Goal: Transaction & Acquisition: Purchase product/service

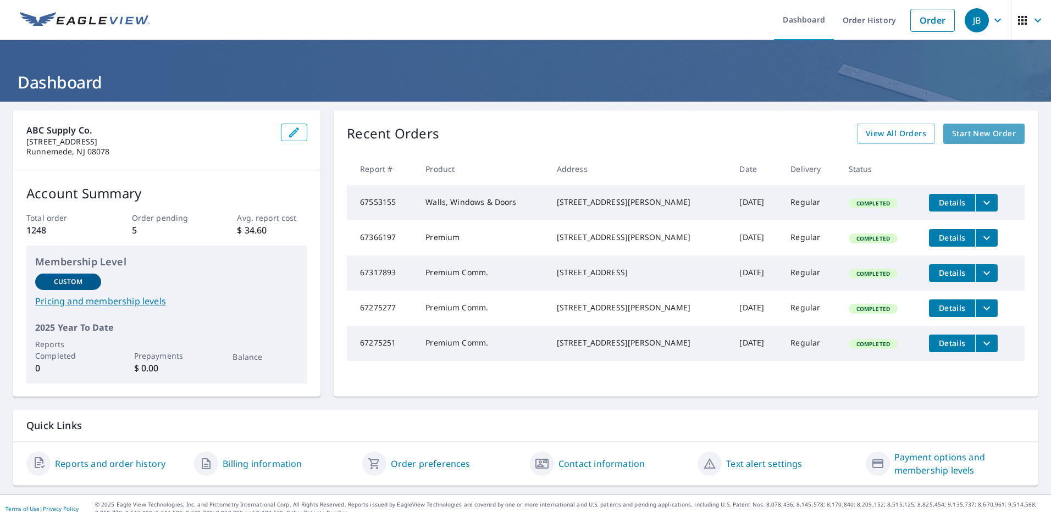
click at [964, 133] on span "Start New Order" at bounding box center [984, 134] width 64 height 14
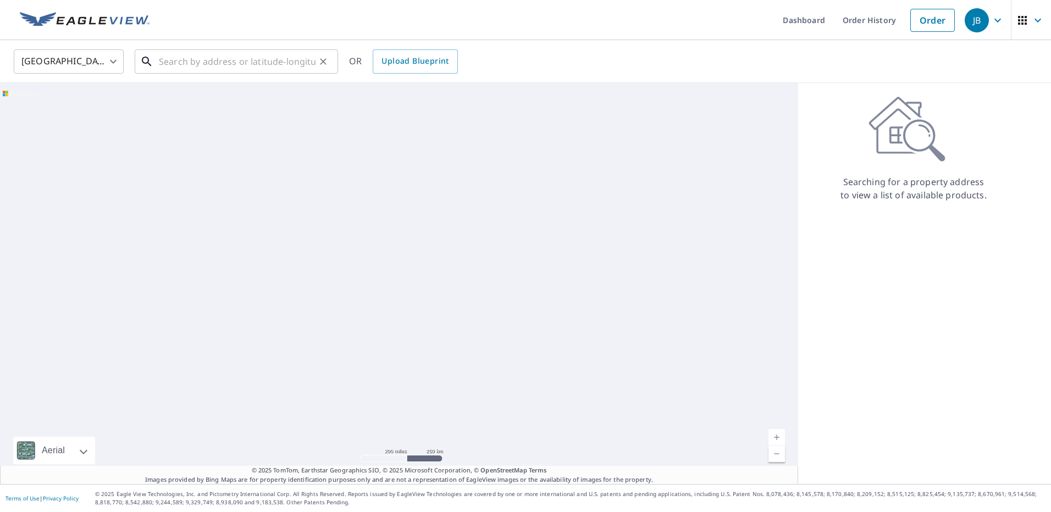
click at [207, 63] on input "text" at bounding box center [237, 61] width 157 height 31
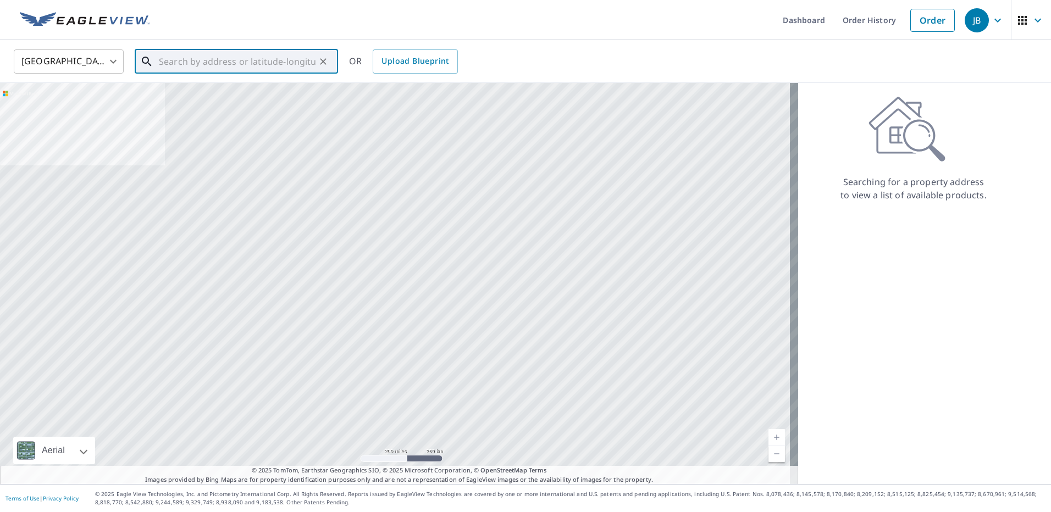
paste input "[STREET_ADDRESS]"
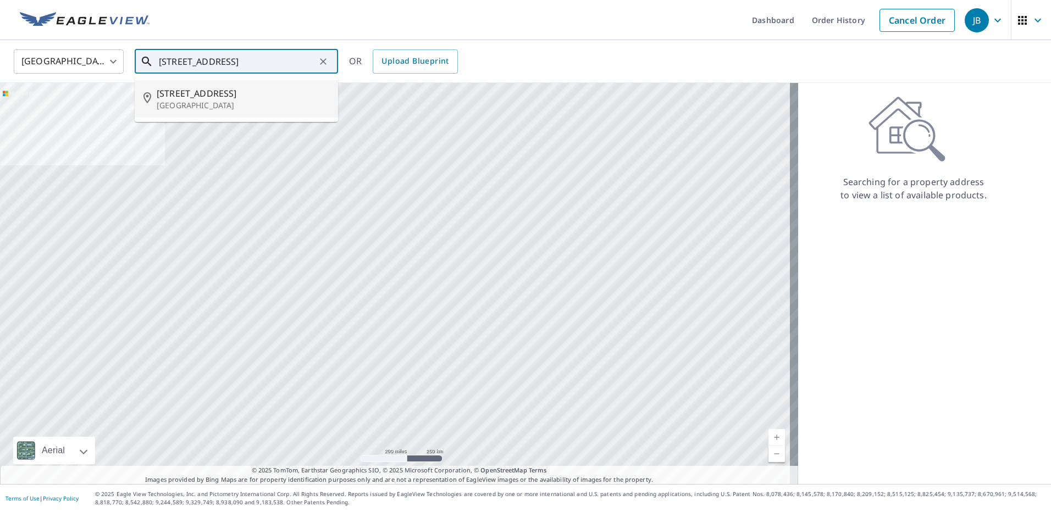
click at [246, 102] on p "[GEOGRAPHIC_DATA]" at bounding box center [243, 105] width 173 height 11
type input "[STREET_ADDRESS]"
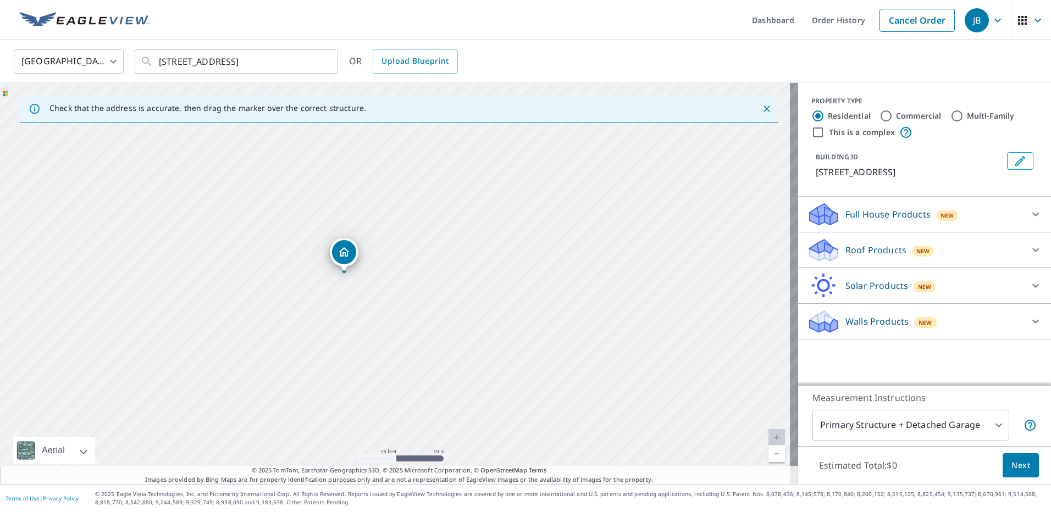
drag, startPoint x: 528, startPoint y: 315, endPoint x: 325, endPoint y: 295, distance: 203.8
click at [358, 295] on div "[STREET_ADDRESS]" at bounding box center [399, 283] width 798 height 401
drag, startPoint x: 376, startPoint y: 303, endPoint x: 405, endPoint y: 311, distance: 29.6
click at [880, 118] on input "Commercial" at bounding box center [886, 115] width 13 height 13
radio input "true"
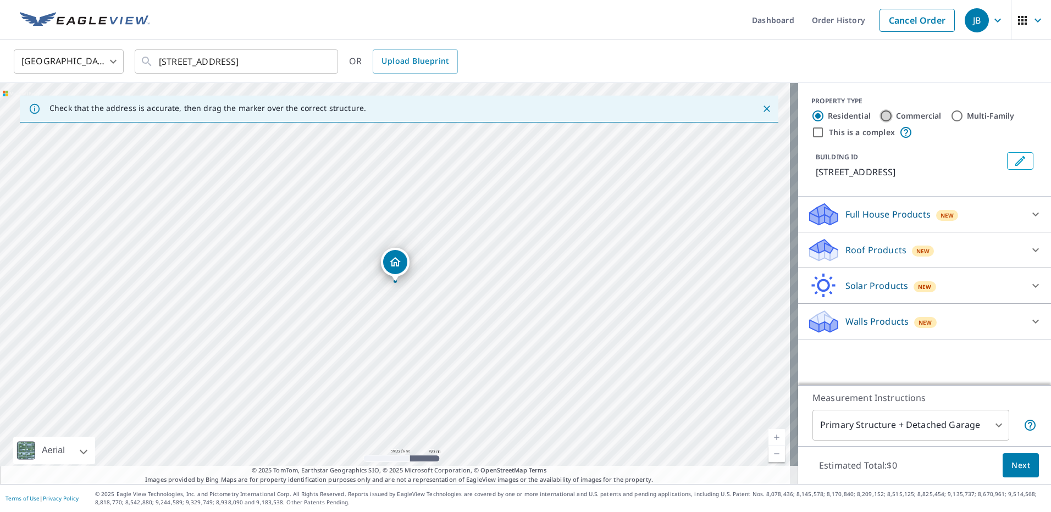
type input "4"
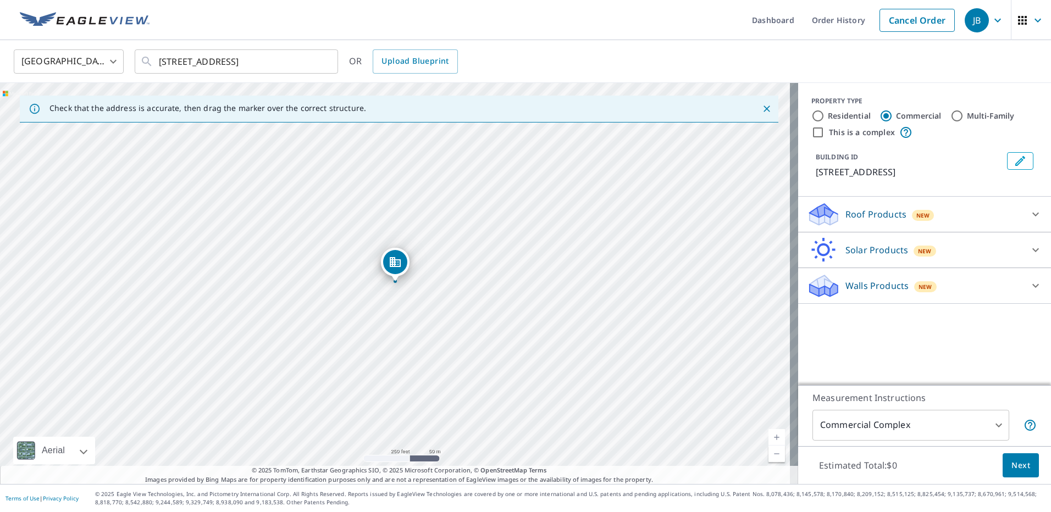
click at [911, 422] on body "JB JB Dashboard Order History Cancel Order JB [GEOGRAPHIC_DATA] [GEOGRAPHIC_DAT…" at bounding box center [525, 256] width 1051 height 512
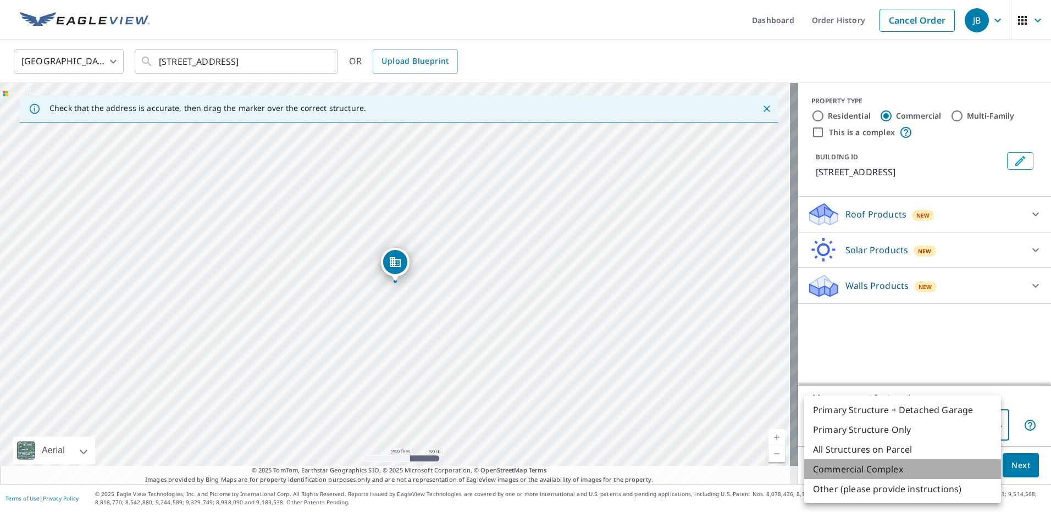
click at [914, 472] on li "Commercial Complex" at bounding box center [902, 470] width 197 height 20
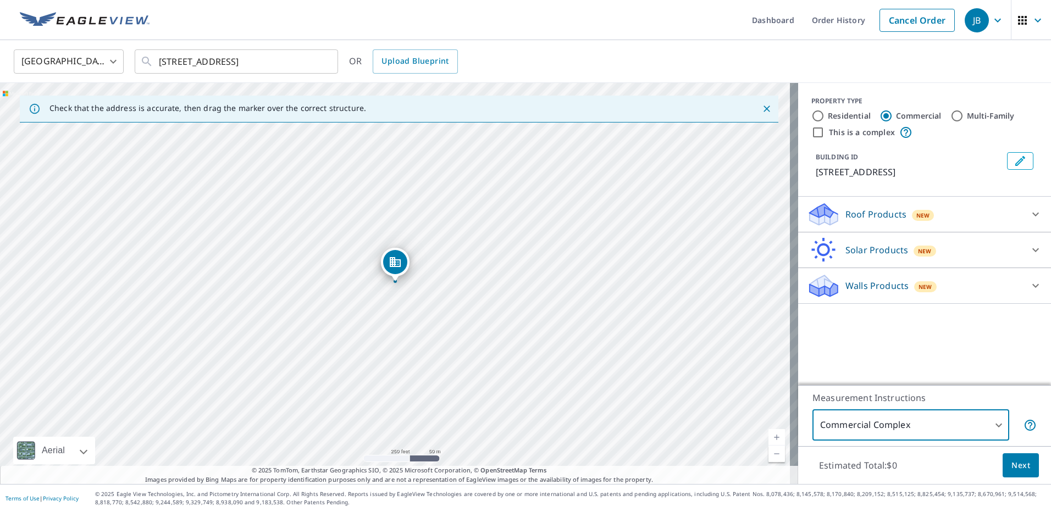
click at [1012, 465] on span "Next" at bounding box center [1021, 466] width 19 height 14
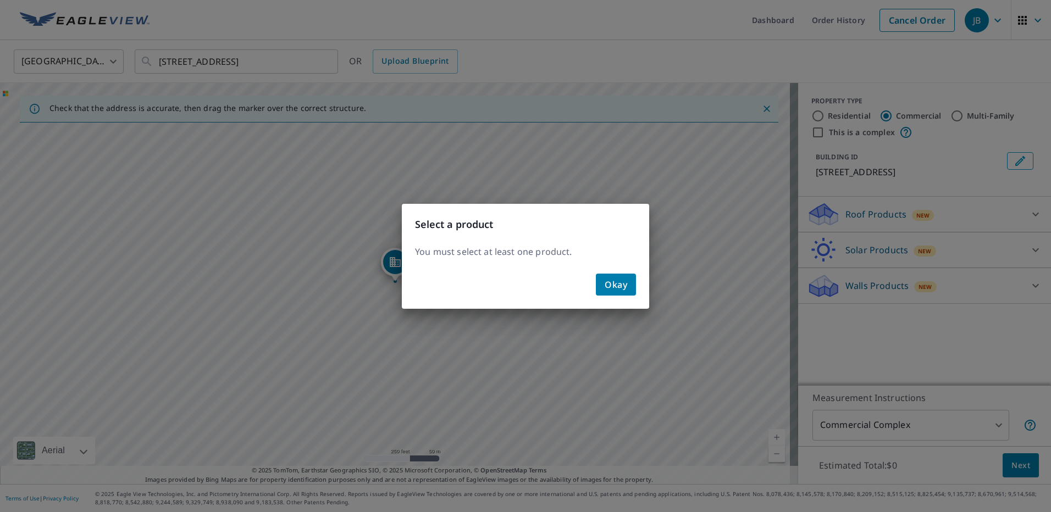
click at [622, 298] on div "Okay" at bounding box center [525, 289] width 247 height 40
click at [615, 288] on span "Okay" at bounding box center [616, 284] width 23 height 15
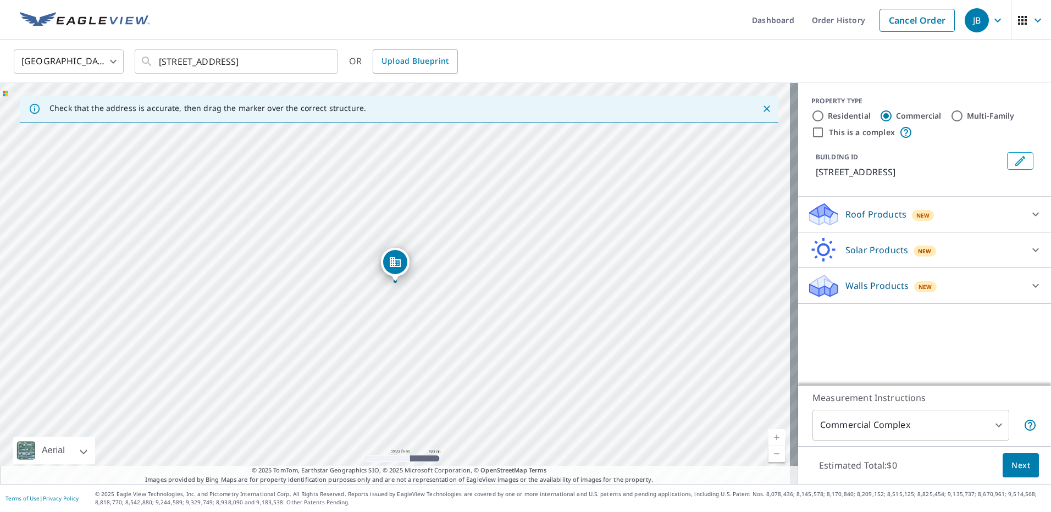
click at [986, 222] on div "Roof Products New" at bounding box center [915, 215] width 216 height 26
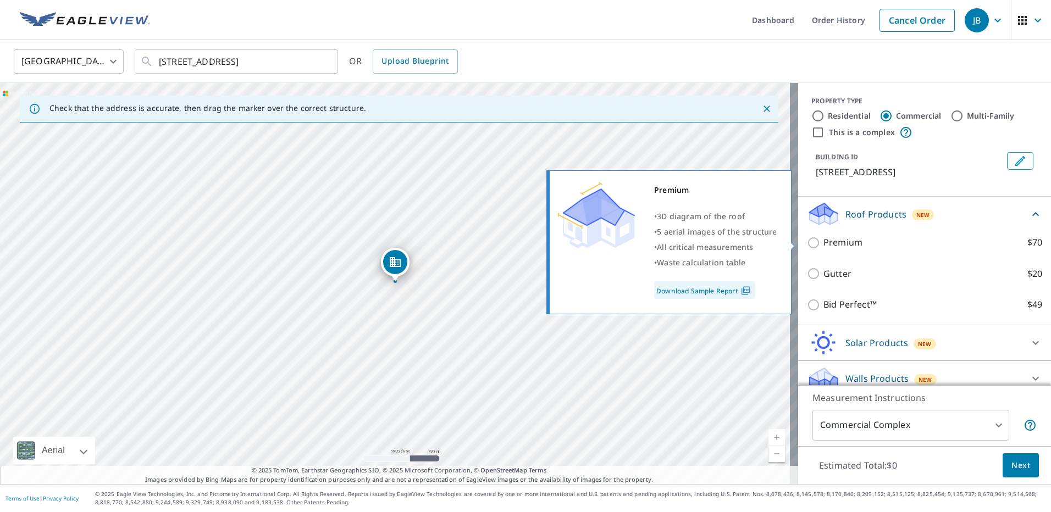
click at [807, 247] on input "Premium $70" at bounding box center [815, 242] width 16 height 13
checkbox input "true"
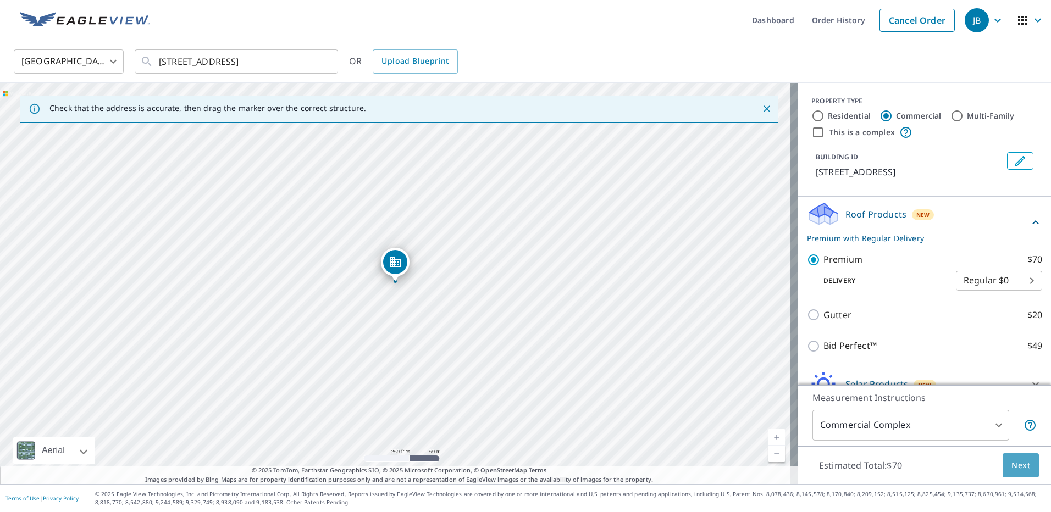
click at [1019, 466] on span "Next" at bounding box center [1021, 466] width 19 height 14
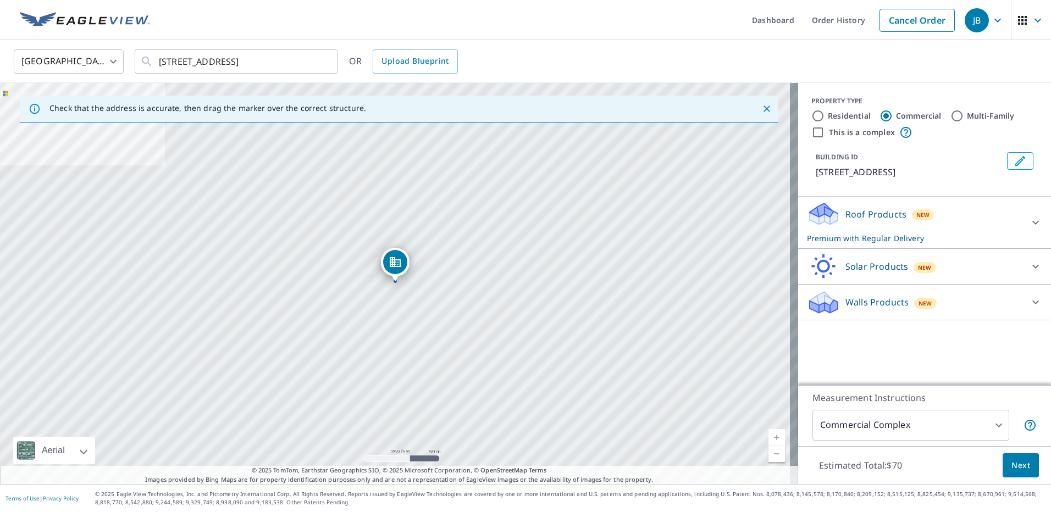
drag, startPoint x: 390, startPoint y: 269, endPoint x: 381, endPoint y: 272, distance: 9.1
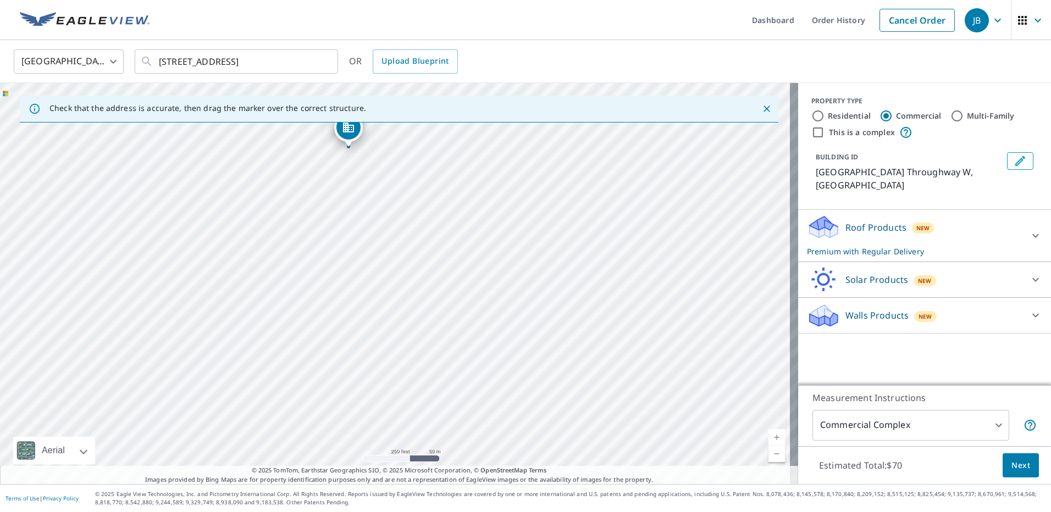
drag, startPoint x: 488, startPoint y: 390, endPoint x: 463, endPoint y: 278, distance: 114.9
click at [464, 278] on div "[GEOGRAPHIC_DATA] Throughway W [GEOGRAPHIC_DATA]" at bounding box center [399, 283] width 798 height 401
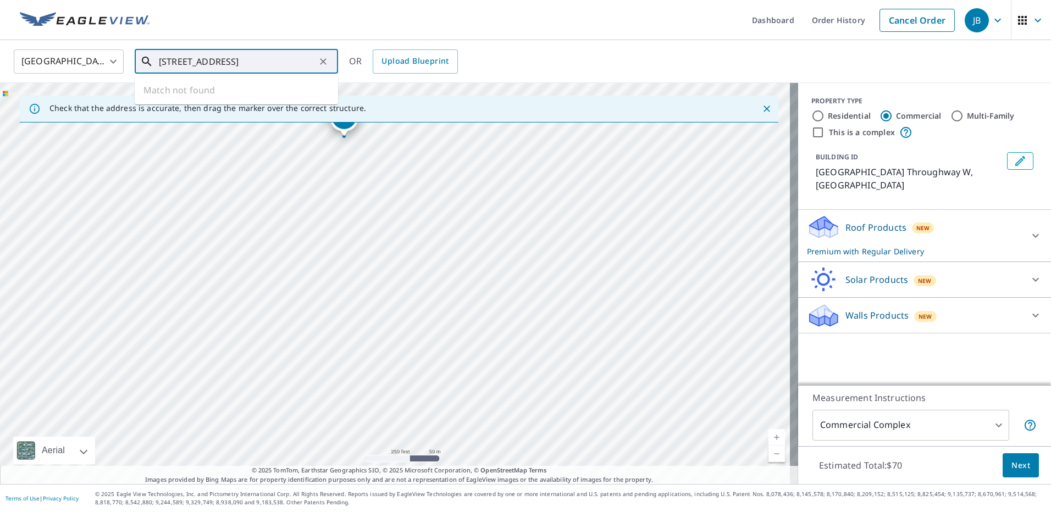
click at [311, 67] on input "[STREET_ADDRESS]" at bounding box center [237, 61] width 157 height 31
click at [315, 87] on ul "Match not found" at bounding box center [236, 90] width 203 height 29
drag, startPoint x: 308, startPoint y: 62, endPoint x: 142, endPoint y: 41, distance: 167.4
click at [142, 41] on div "United States [GEOGRAPHIC_DATA] ​ [STREET_ADDRESS] ​ Match not found OR Upload …" at bounding box center [525, 61] width 1051 height 43
drag, startPoint x: 272, startPoint y: 83, endPoint x: 245, endPoint y: 91, distance: 28.2
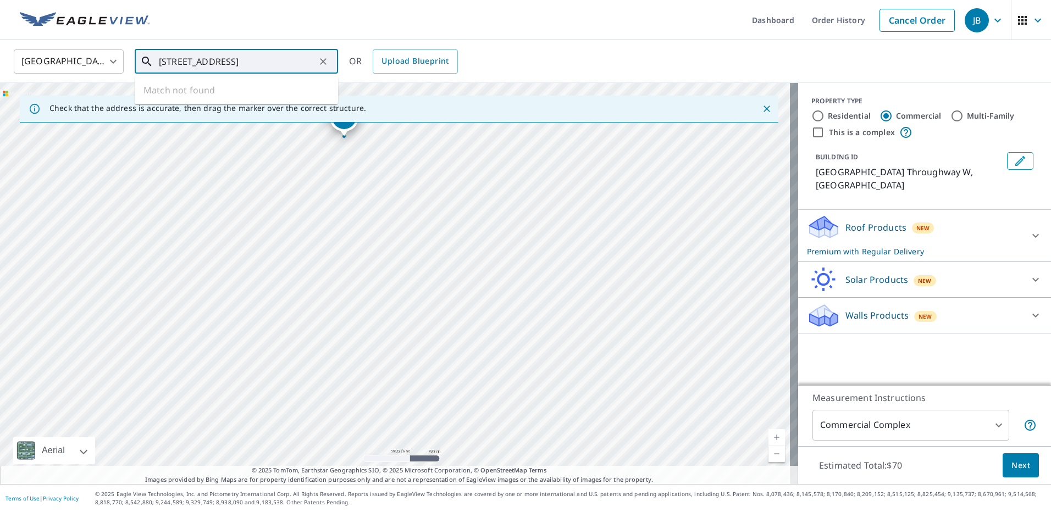
click at [245, 91] on ul "Match not found" at bounding box center [236, 90] width 203 height 29
paste input "[STREET_ADDRESS]"
type input "[STREET_ADDRESS]"
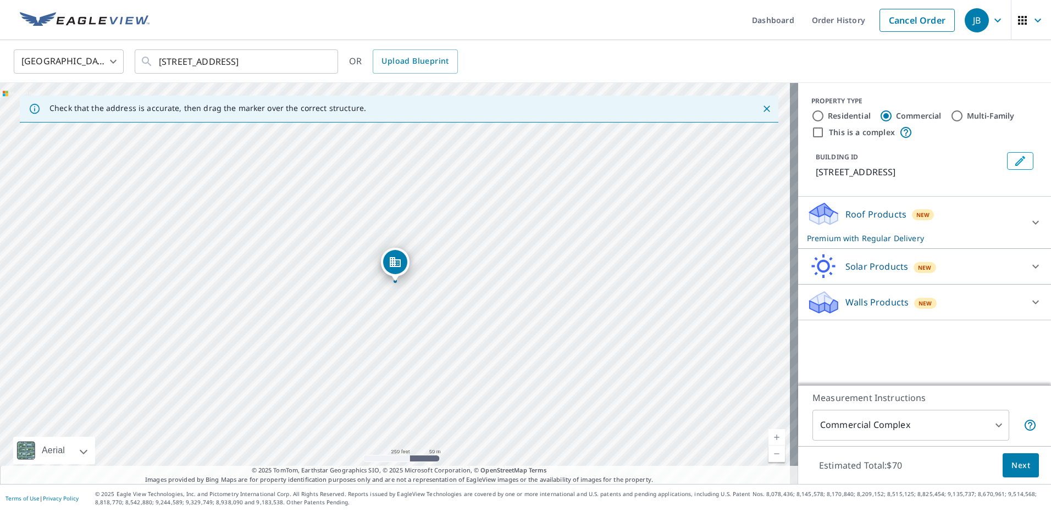
click at [1012, 471] on span "Next" at bounding box center [1021, 466] width 19 height 14
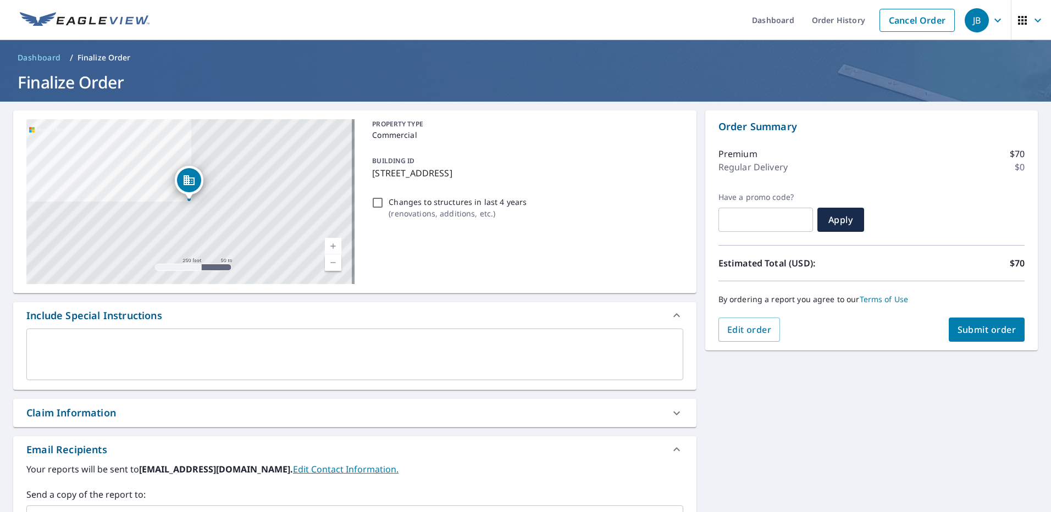
click at [989, 332] on span "Submit order" at bounding box center [987, 330] width 59 height 12
checkbox input "true"
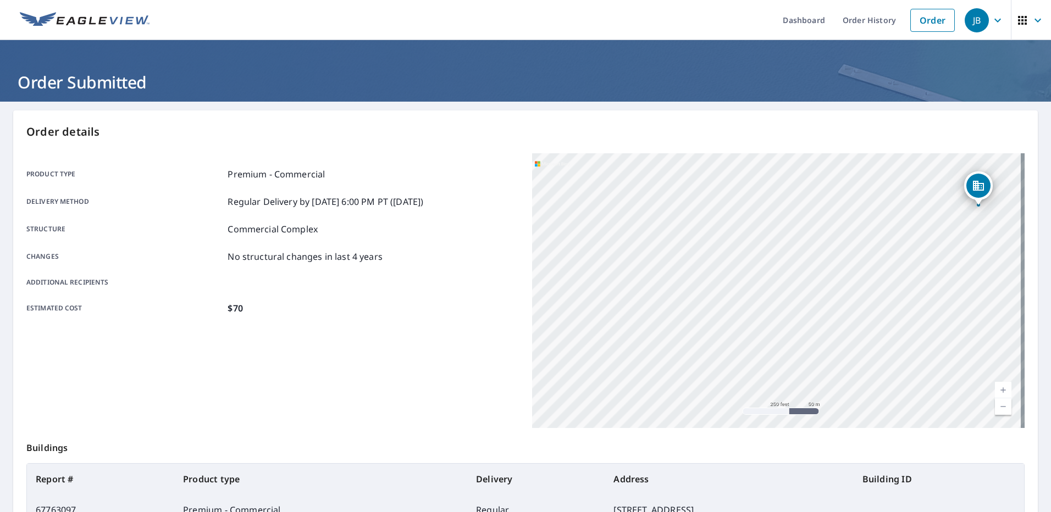
drag, startPoint x: 955, startPoint y: 292, endPoint x: 779, endPoint y: 282, distance: 176.2
click at [779, 279] on div "[STREET_ADDRESS]" at bounding box center [778, 290] width 493 height 275
drag, startPoint x: 808, startPoint y: 244, endPoint x: 710, endPoint y: 298, distance: 111.5
click at [713, 296] on div "[STREET_ADDRESS]" at bounding box center [778, 290] width 493 height 275
drag, startPoint x: 908, startPoint y: 277, endPoint x: 756, endPoint y: 360, distance: 173.0
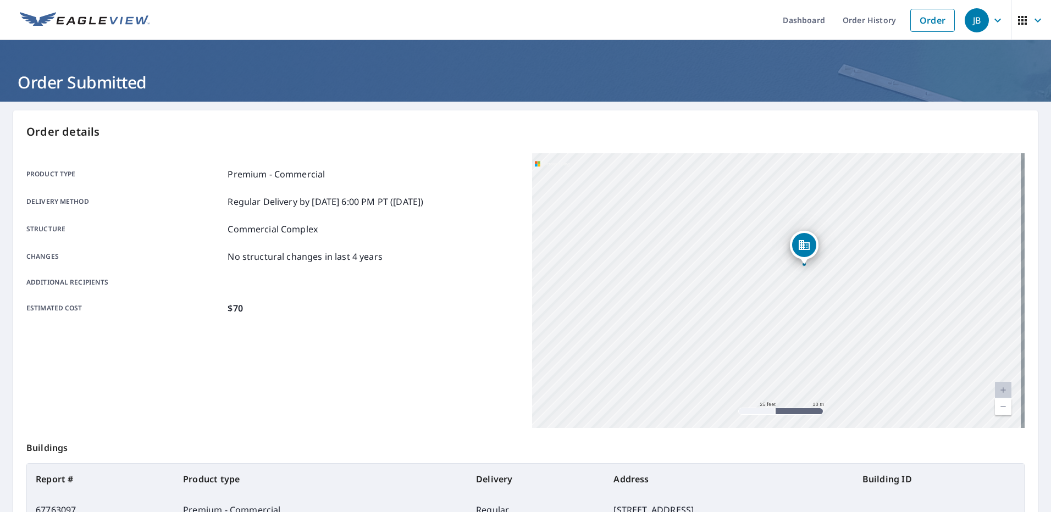
click at [756, 360] on div "[STREET_ADDRESS]" at bounding box center [778, 290] width 493 height 275
drag, startPoint x: 738, startPoint y: 345, endPoint x: 701, endPoint y: 349, distance: 37.6
click at [701, 349] on div "[STREET_ADDRESS]" at bounding box center [778, 290] width 493 height 275
drag, startPoint x: 888, startPoint y: 313, endPoint x: 839, endPoint y: 316, distance: 49.6
click at [839, 316] on div "[STREET_ADDRESS]" at bounding box center [778, 290] width 493 height 275
